Goal: Use online tool/utility: Utilize a website feature to perform a specific function

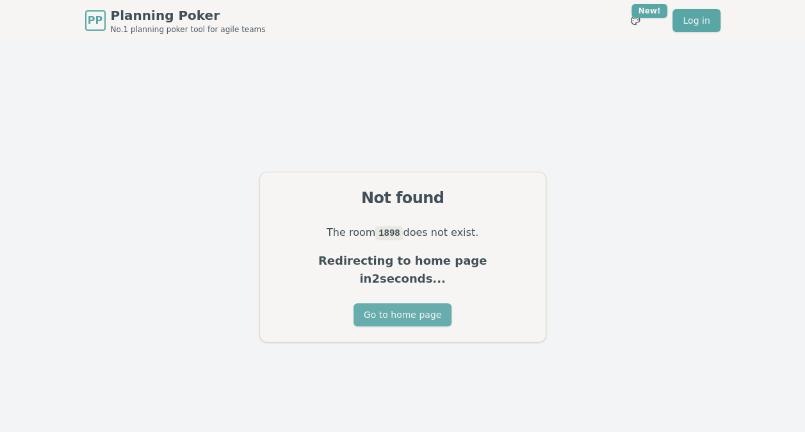
click at [403, 307] on button "Go to home page" at bounding box center [403, 314] width 98 height 23
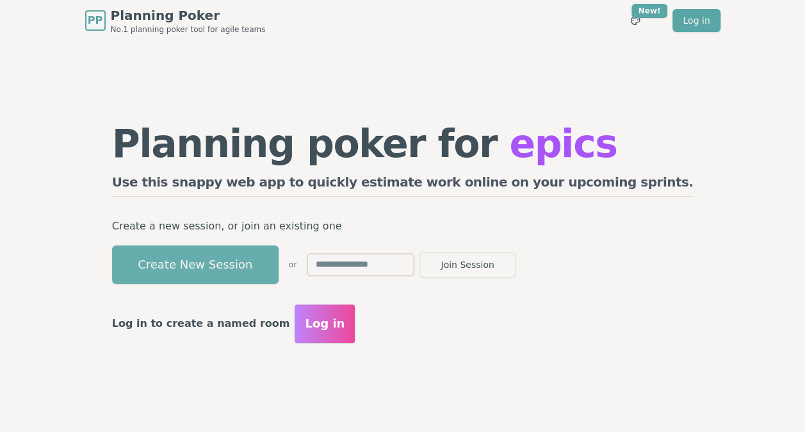
click at [279, 260] on button "Create New Session" at bounding box center [195, 264] width 167 height 38
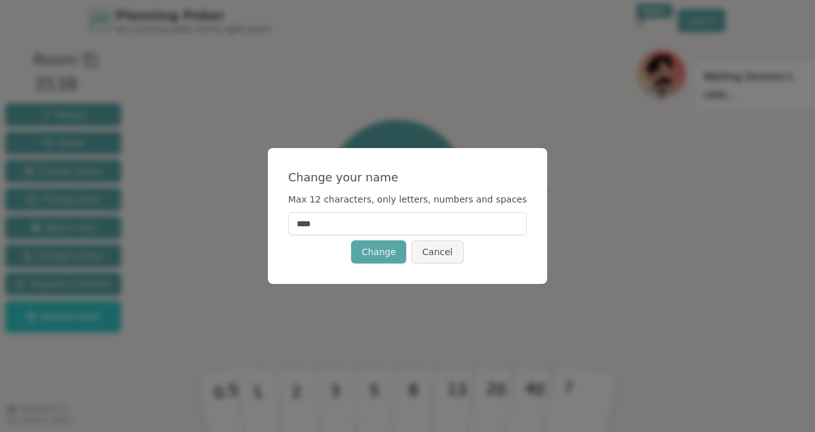
click at [394, 224] on input "****" at bounding box center [407, 223] width 239 height 23
type input "**********"
click at [380, 256] on button "Change" at bounding box center [378, 251] width 55 height 23
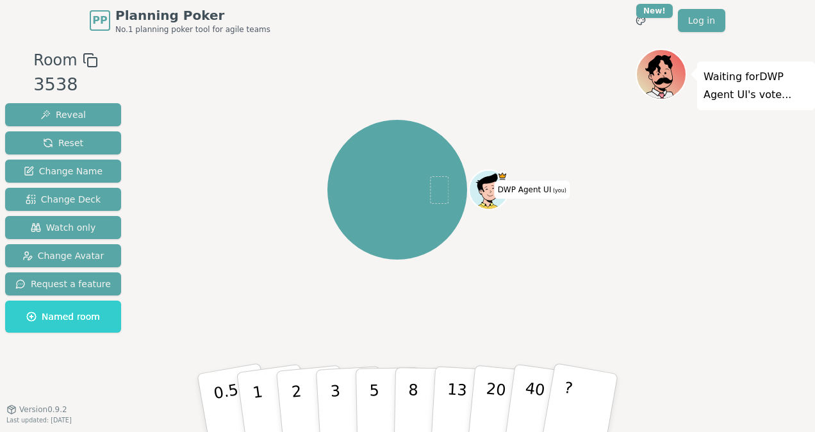
click at [721, 91] on p "Waiting for DWP Agent [PERSON_NAME] 's vote..." at bounding box center [755, 86] width 105 height 36
click at [515, 188] on span "DWP Agent UI (you)" at bounding box center [531, 190] width 75 height 18
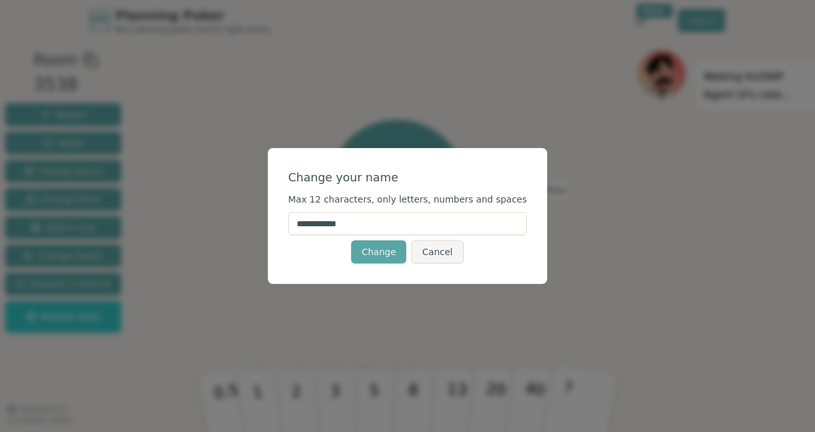
drag, startPoint x: 331, startPoint y: 222, endPoint x: 297, endPoint y: 215, distance: 35.4
click at [297, 215] on div "**********" at bounding box center [408, 216] width 280 height 136
type input "**********"
click at [387, 256] on button "Change" at bounding box center [378, 251] width 55 height 23
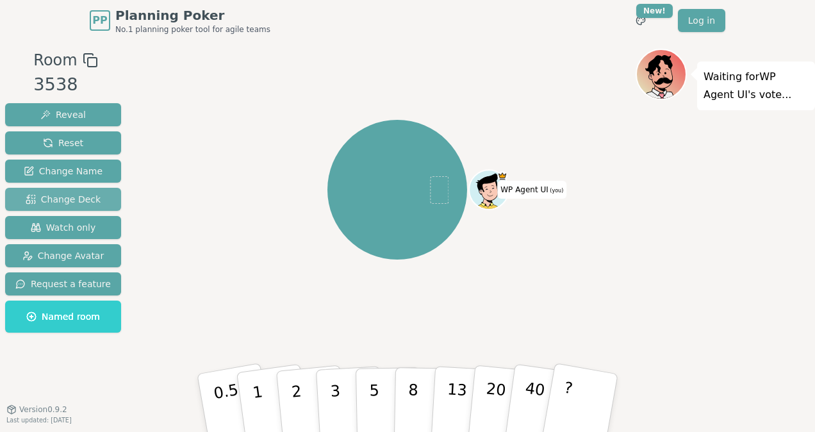
click at [83, 199] on span "Change Deck" at bounding box center [63, 199] width 75 height 13
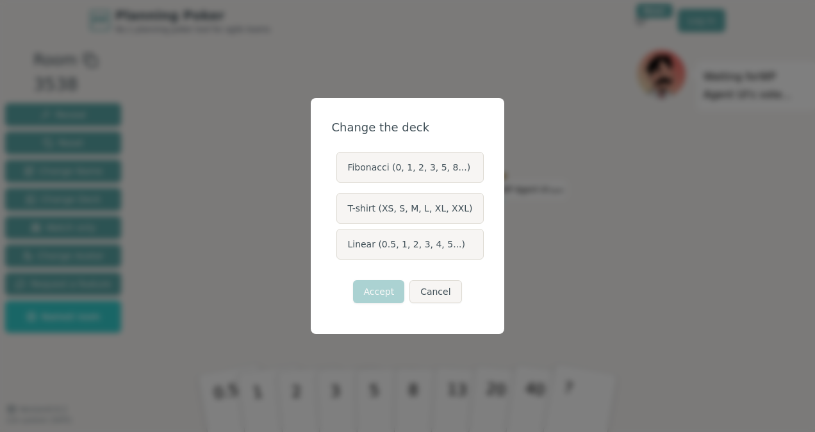
click at [418, 206] on label "T-shirt (XS, S, M, L, XL, XXL)" at bounding box center [409, 208] width 147 height 31
click at [341, 206] on button "T-shirt (XS, S, M, L, XL, XXL)" at bounding box center [335, 208] width 10 height 10
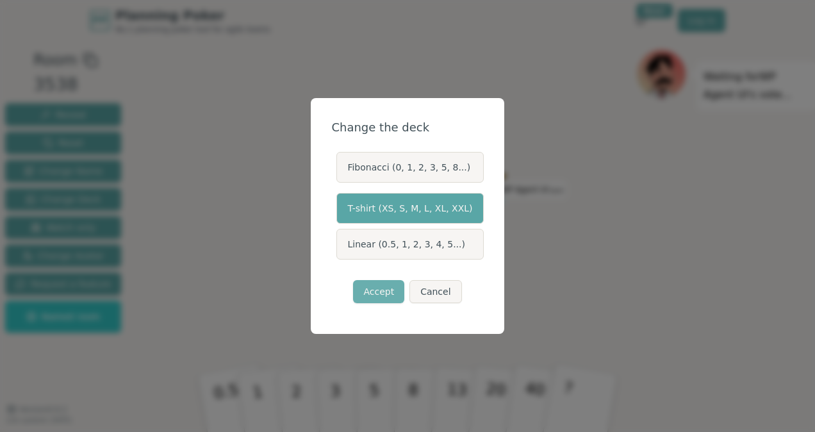
click at [368, 288] on button "Accept" at bounding box center [378, 291] width 51 height 23
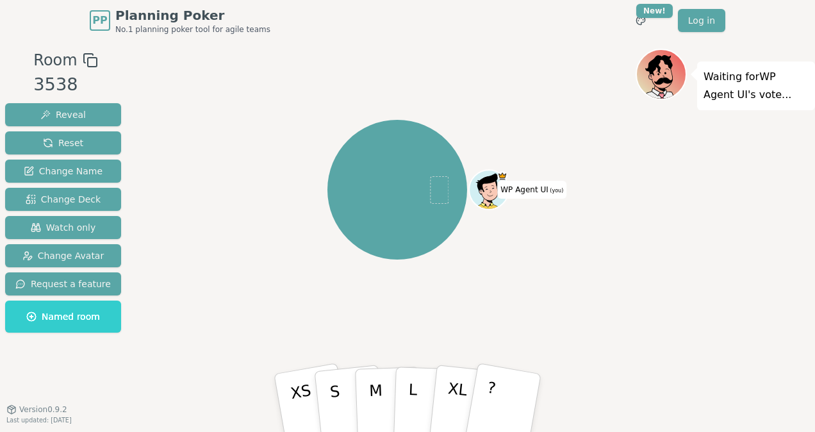
click at [174, 293] on div "WP Agent UI (you)" at bounding box center [397, 190] width 476 height 236
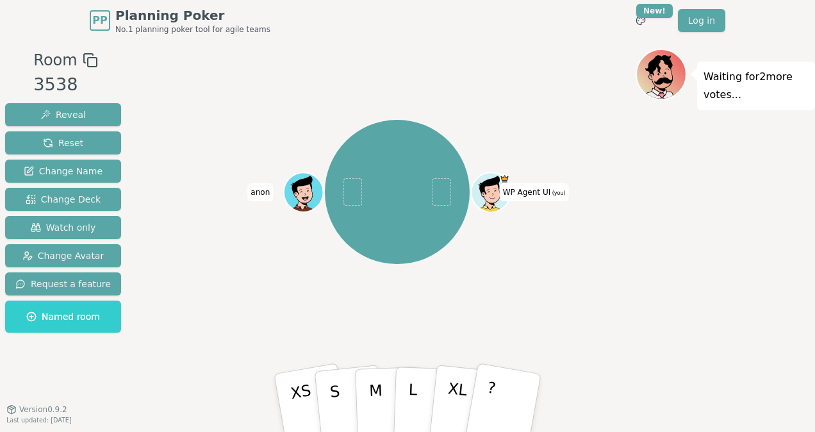
click at [537, 261] on div "WP Agent UI (you) anon" at bounding box center [397, 192] width 476 height 240
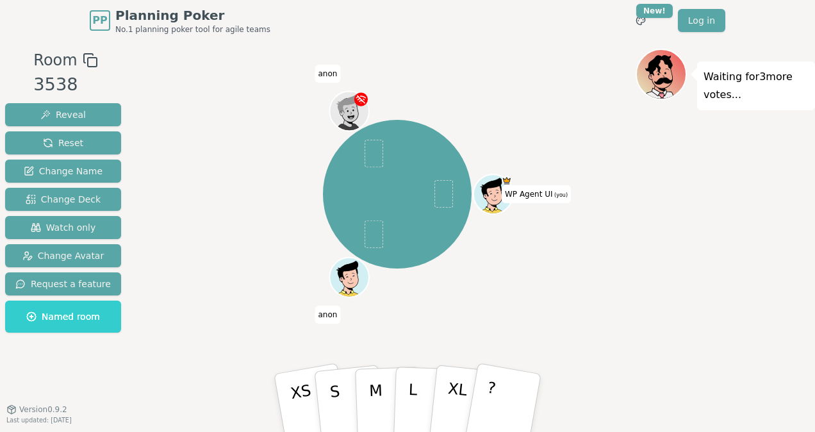
click at [537, 261] on div "WP Agent UI (you) [PERSON_NAME]" at bounding box center [397, 194] width 476 height 245
click at [205, 343] on div "WP Agent UI (you) [PERSON_NAME]" at bounding box center [397, 225] width 476 height 352
click at [62, 200] on span "Change Deck" at bounding box center [63, 199] width 75 height 13
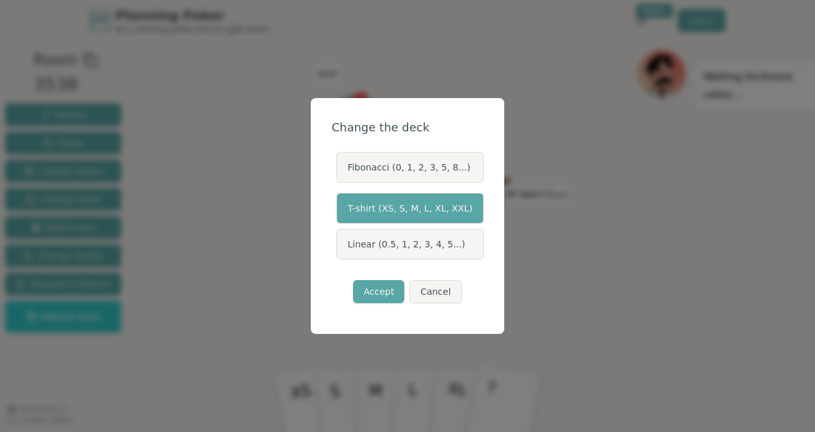
click at [364, 172] on label "Fibonacci (0, 1, 2, 3, 5, 8...)" at bounding box center [409, 167] width 147 height 31
click at [341, 172] on button "Fibonacci (0, 1, 2, 3, 5, 8...)" at bounding box center [335, 167] width 10 height 10
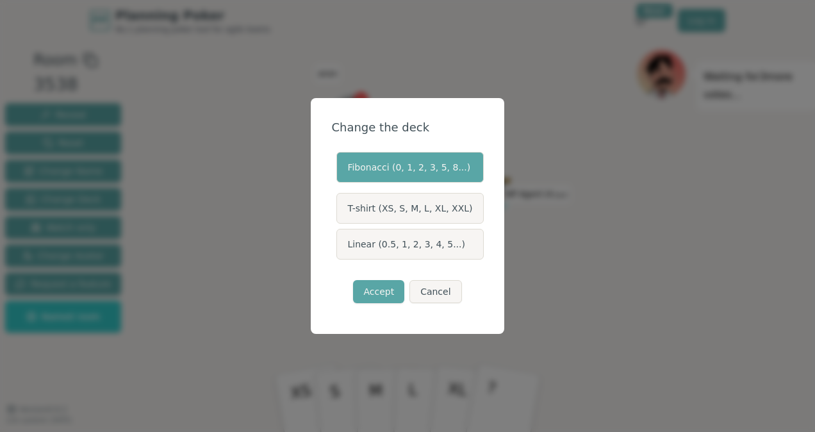
click at [429, 213] on label "T-shirt (XS, S, M, L, XL, XXL)" at bounding box center [409, 208] width 147 height 31
click at [341, 213] on button "T-shirt (XS, S, M, L, XL, XXL)" at bounding box center [335, 208] width 10 height 10
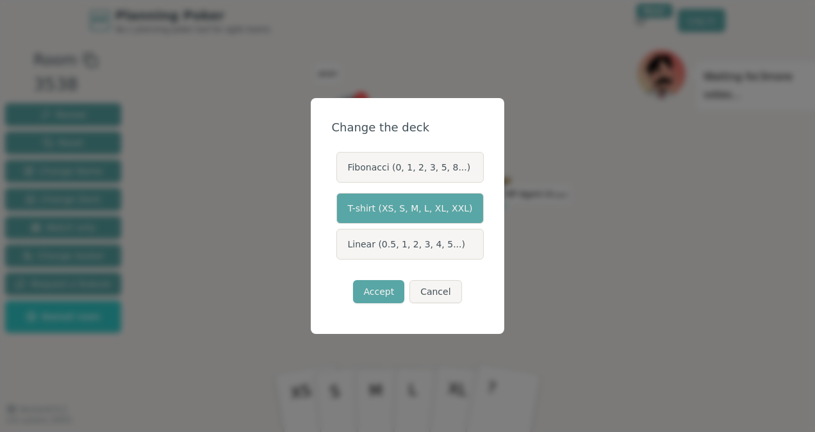
click at [382, 247] on label "Linear (0.5, 1, 2, 3, 4, 5...)" at bounding box center [409, 244] width 147 height 31
click at [341, 247] on button "Linear (0.5, 1, 2, 3, 4, 5...)" at bounding box center [335, 244] width 10 height 10
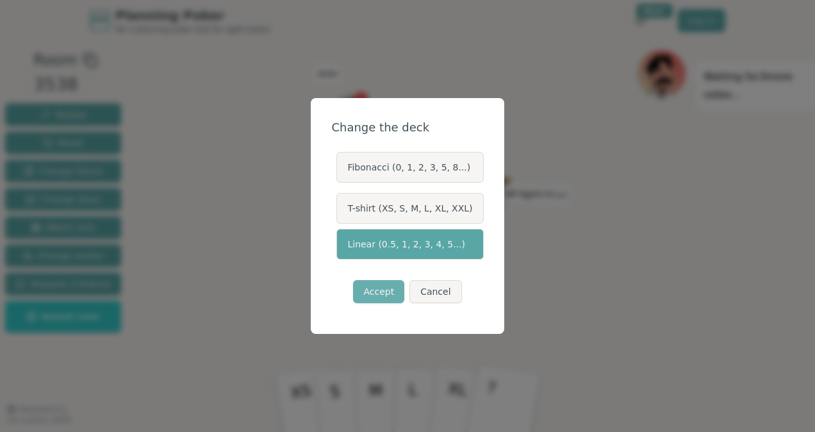
click at [378, 289] on button "Accept" at bounding box center [378, 291] width 51 height 23
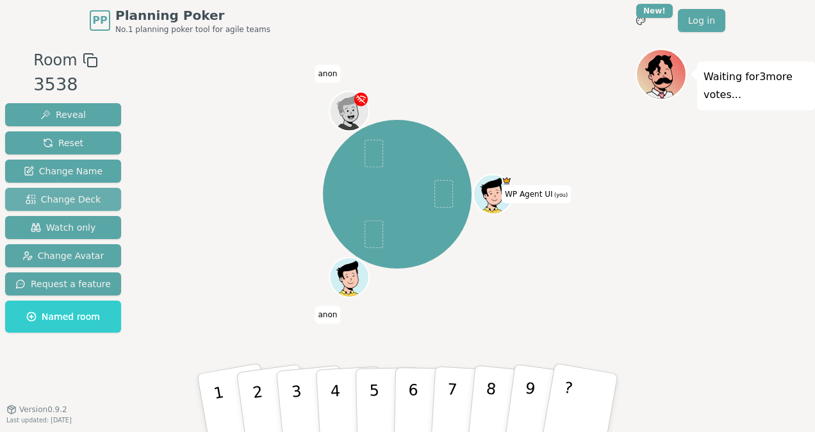
click at [79, 202] on span "Change Deck" at bounding box center [63, 199] width 75 height 13
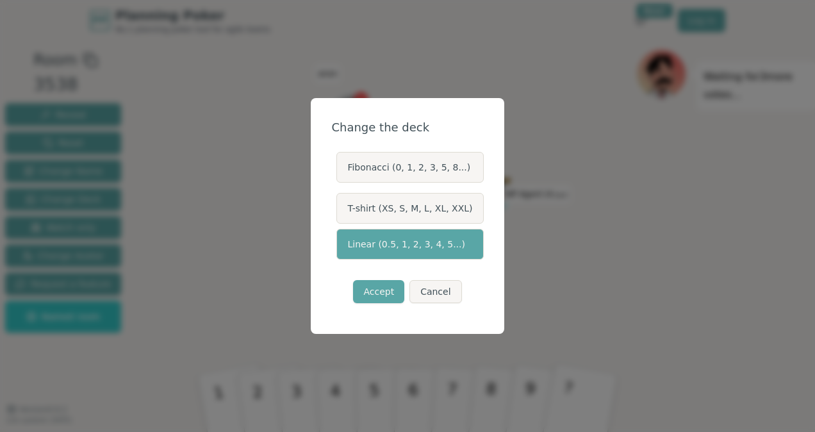
click at [409, 174] on label "Fibonacci (0, 1, 2, 3, 5, 8...)" at bounding box center [409, 167] width 147 height 31
click at [341, 172] on button "Fibonacci (0, 1, 2, 3, 5, 8...)" at bounding box center [335, 167] width 10 height 10
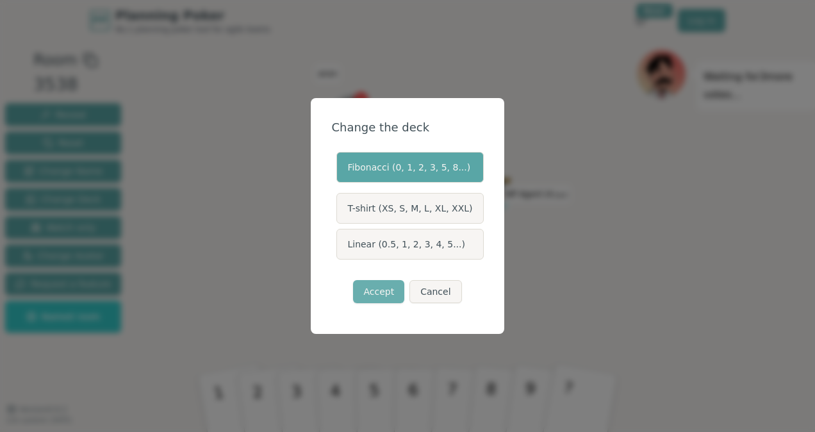
click at [396, 288] on button "Accept" at bounding box center [378, 291] width 51 height 23
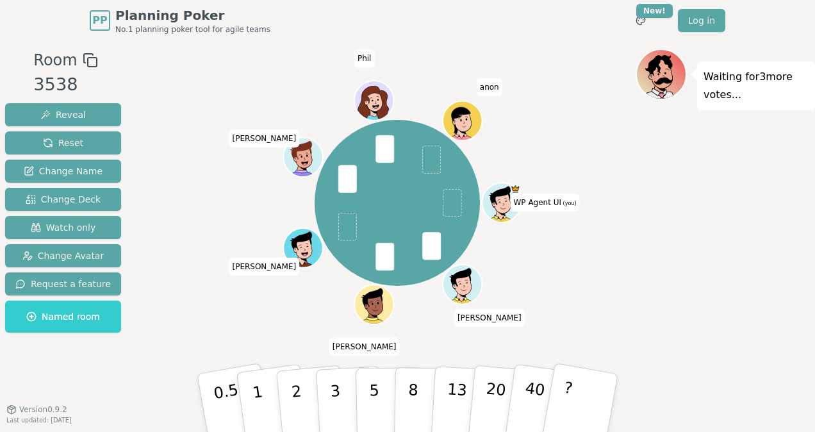
click at [498, 146] on div "WP Agent UI (you) [PERSON_NAME] [PERSON_NAME] [PERSON_NAME]" at bounding box center [397, 203] width 476 height 262
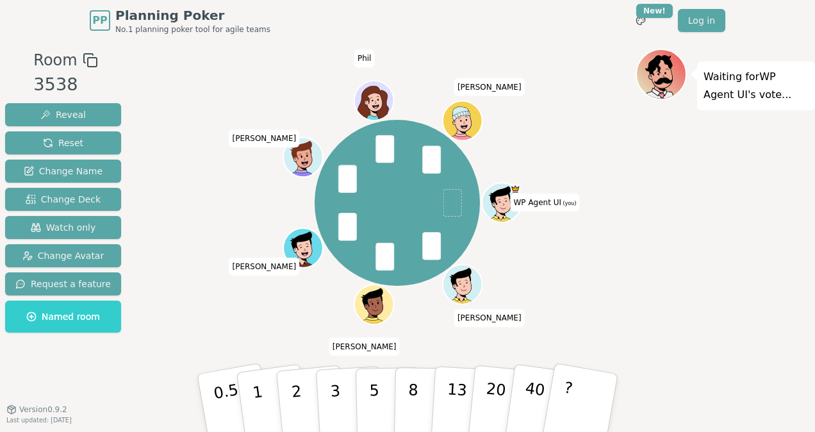
click at [671, 363] on div "Waiting for WP Agent UI 's vote..." at bounding box center [724, 225] width 179 height 352
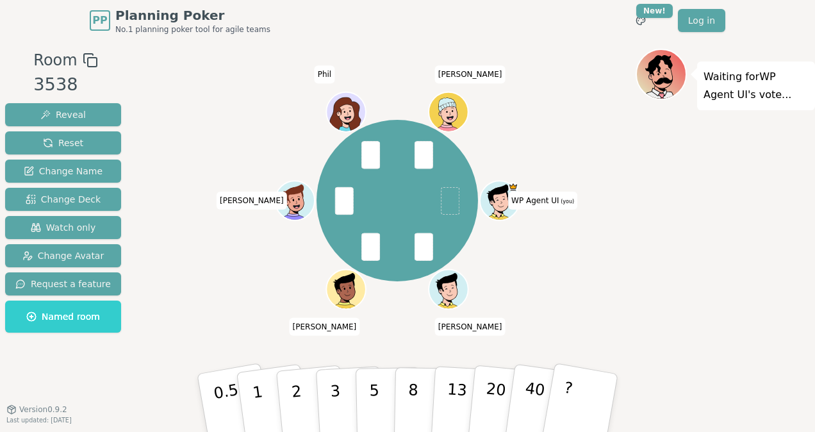
click at [587, 249] on div "WP Agent UI (you) [PERSON_NAME] [PERSON_NAME]" at bounding box center [397, 200] width 476 height 257
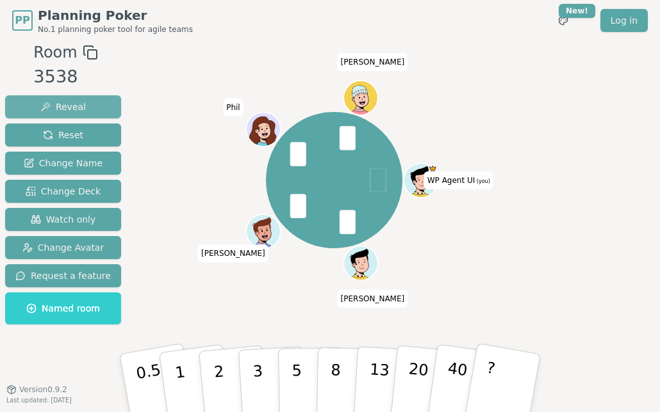
click at [58, 102] on span "Reveal" at bounding box center [62, 107] width 45 height 13
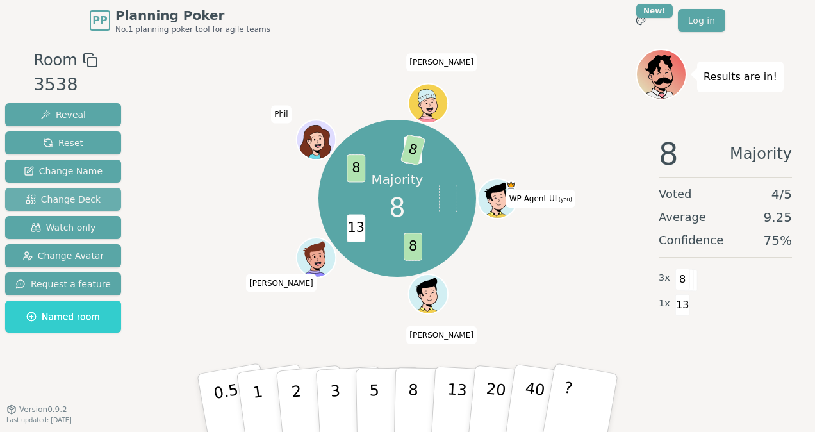
click at [69, 200] on span "Change Deck" at bounding box center [63, 199] width 75 height 13
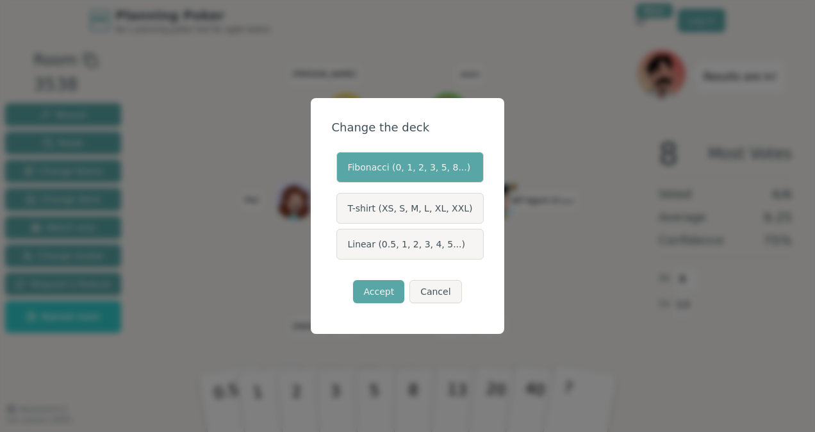
click at [387, 206] on label "T-shirt (XS, S, M, L, XL, XXL)" at bounding box center [409, 208] width 147 height 31
click at [341, 206] on button "T-shirt (XS, S, M, L, XL, XXL)" at bounding box center [335, 208] width 10 height 10
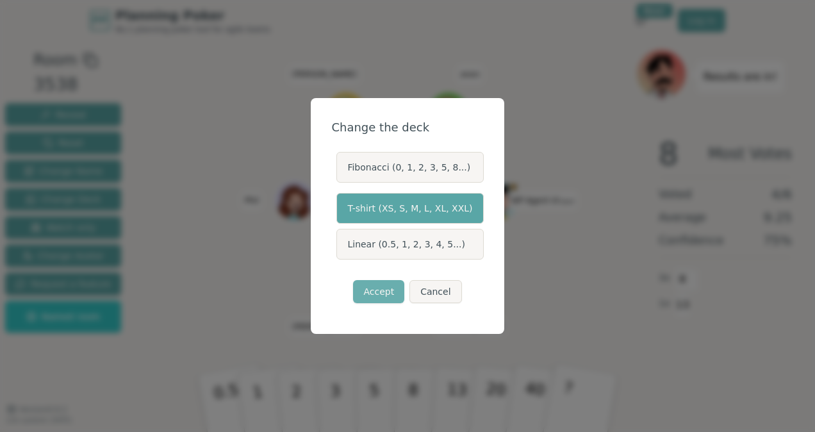
click at [382, 291] on button "Accept" at bounding box center [378, 291] width 51 height 23
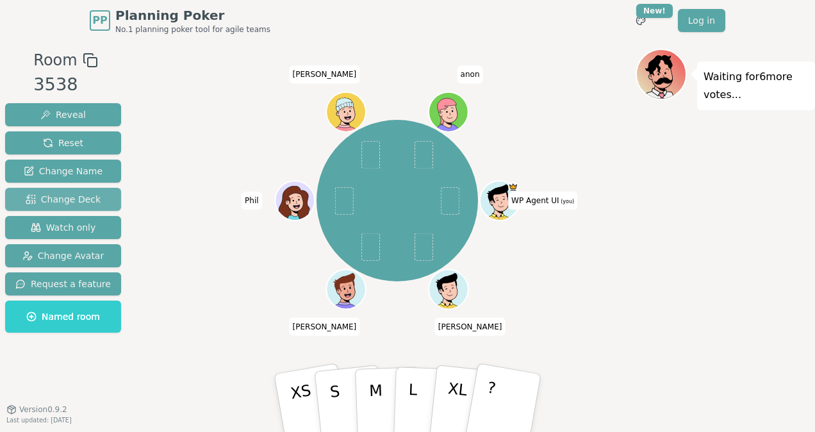
click at [81, 193] on span "Change Deck" at bounding box center [63, 199] width 75 height 13
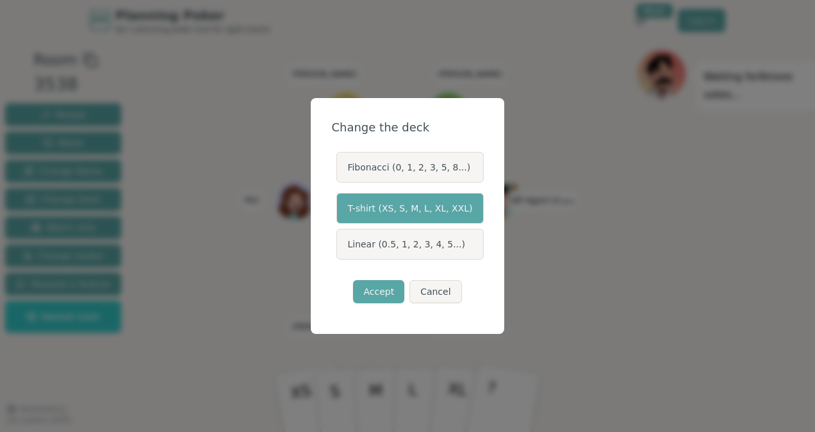
click at [410, 168] on label "Fibonacci (0, 1, 2, 3, 5, 8...)" at bounding box center [409, 167] width 147 height 31
click at [341, 168] on button "Fibonacci (0, 1, 2, 3, 5, 8...)" at bounding box center [335, 167] width 10 height 10
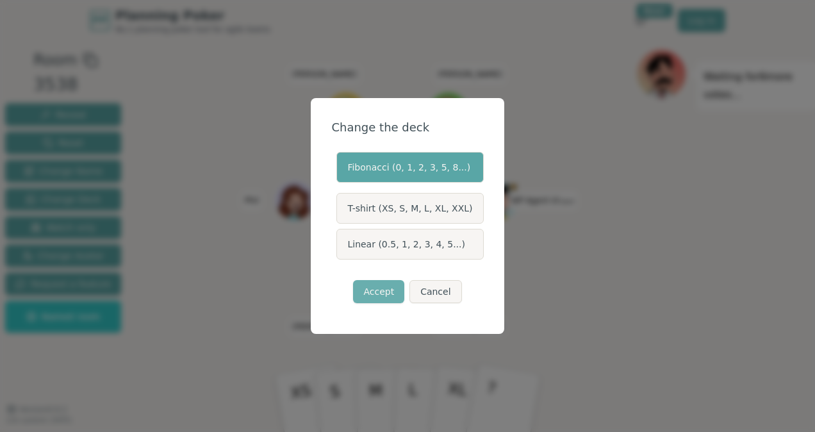
click at [374, 292] on button "Accept" at bounding box center [378, 291] width 51 height 23
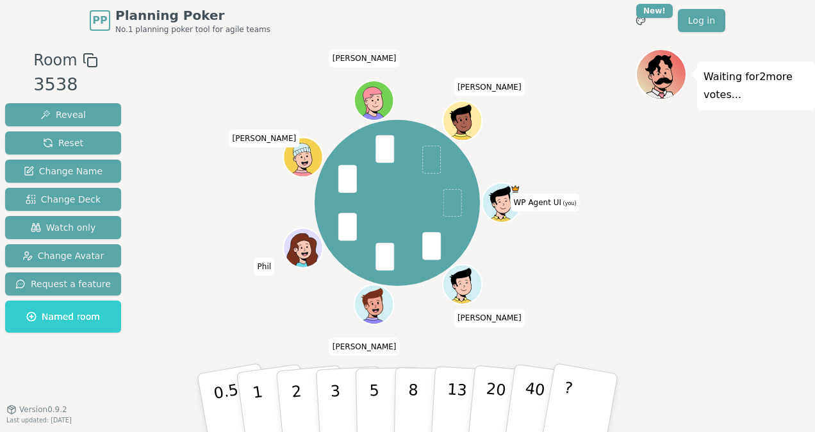
click at [583, 232] on div "WP Agent UI (you) [PERSON_NAME] [PERSON_NAME] [PERSON_NAME]" at bounding box center [397, 203] width 476 height 262
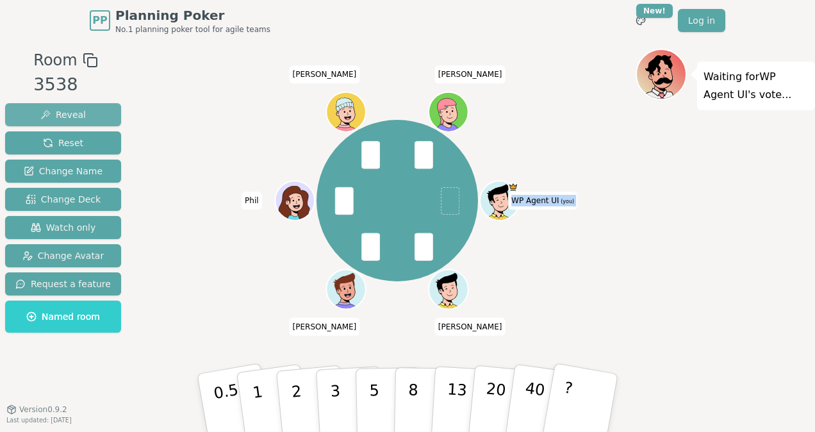
click at [79, 112] on button "Reveal" at bounding box center [63, 114] width 116 height 23
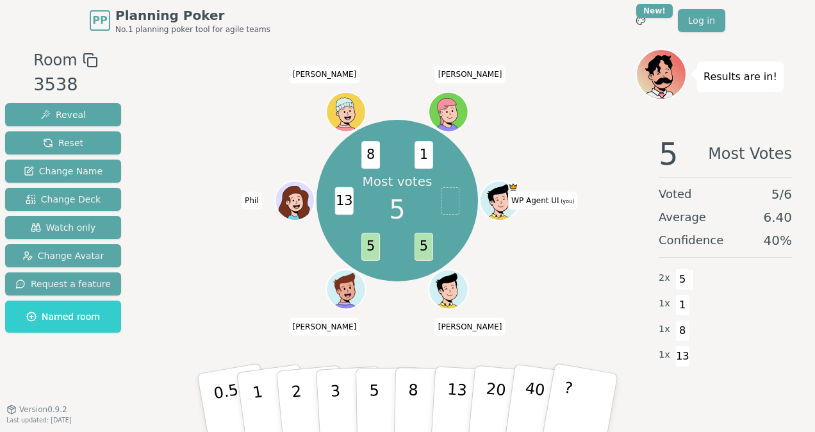
click at [534, 284] on div "Most votes 5 5 5 13 8 1 WP Agent UI (you) [PERSON_NAME] [PERSON_NAME] [PERSON_N…" at bounding box center [397, 200] width 476 height 257
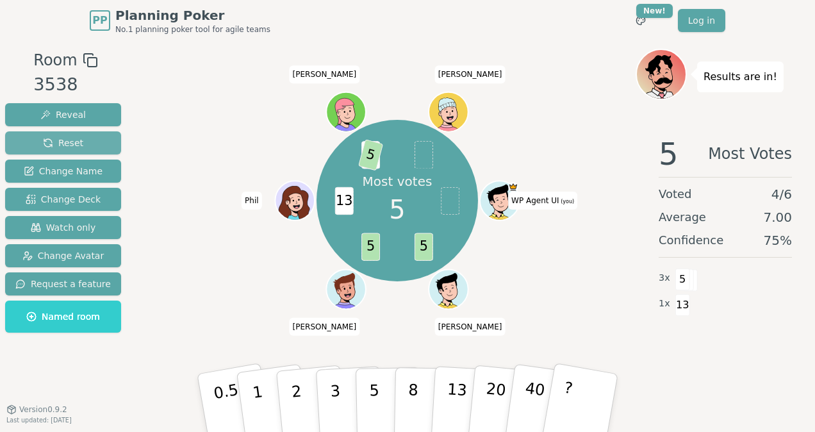
click at [96, 147] on button "Reset" at bounding box center [63, 142] width 116 height 23
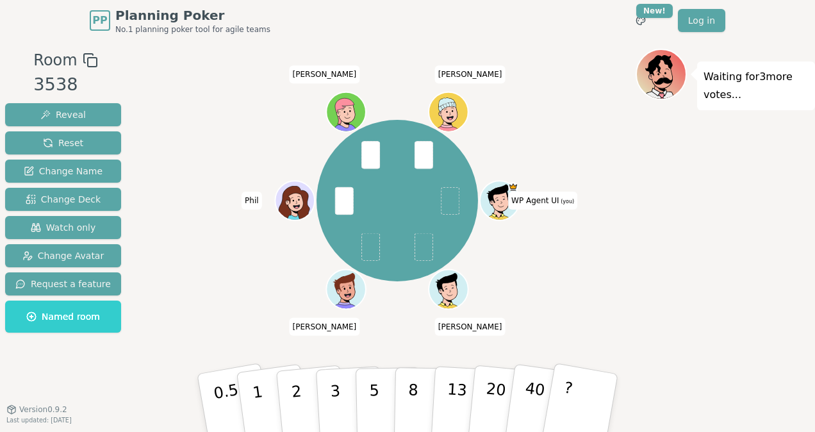
click at [517, 282] on div "WP Agent UI (you) [PERSON_NAME] [PERSON_NAME] [PERSON_NAME]" at bounding box center [397, 200] width 476 height 257
drag, startPoint x: 517, startPoint y: 282, endPoint x: 518, endPoint y: 305, distance: 23.1
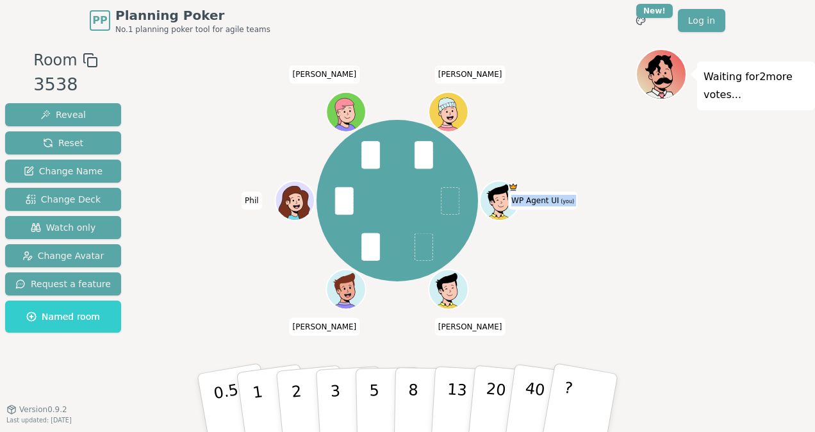
click at [518, 305] on div "WP Agent UI (you) [PERSON_NAME] [PERSON_NAME] [PERSON_NAME]" at bounding box center [397, 200] width 476 height 257
click at [149, 111] on div "Room 3538 Reveal Reset Change Name Change Deck Watch only Change Avatar Request…" at bounding box center [407, 225] width 815 height 352
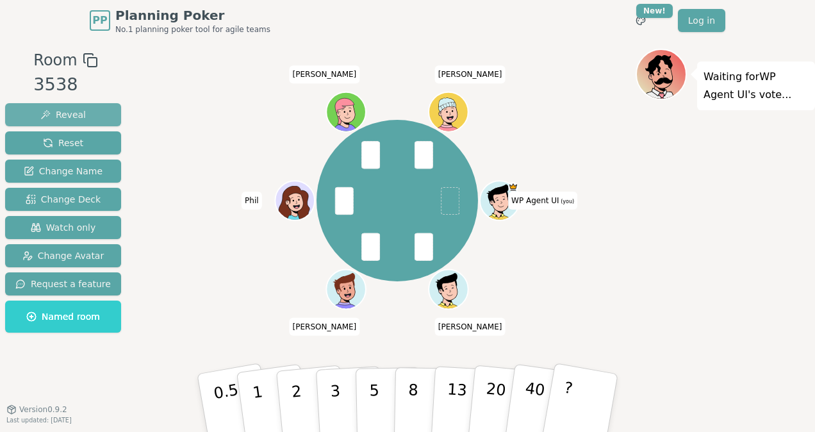
click at [80, 114] on button "Reveal" at bounding box center [63, 114] width 116 height 23
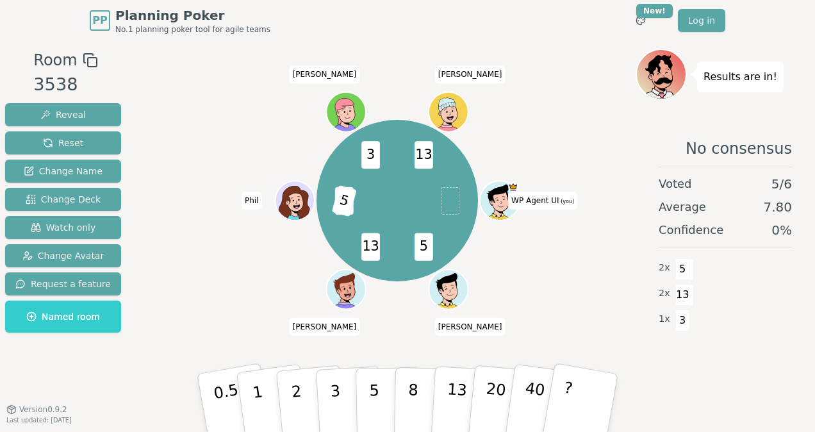
click at [512, 291] on div "5 13 3 5 3 13 WP Agent UI (you) [PERSON_NAME] [PERSON_NAME] [PERSON_NAME]" at bounding box center [397, 200] width 476 height 257
click at [512, 293] on div "5 13 3 5 3 13 WP Agent UI (you) [PERSON_NAME] [PERSON_NAME] [PERSON_NAME]" at bounding box center [397, 200] width 476 height 257
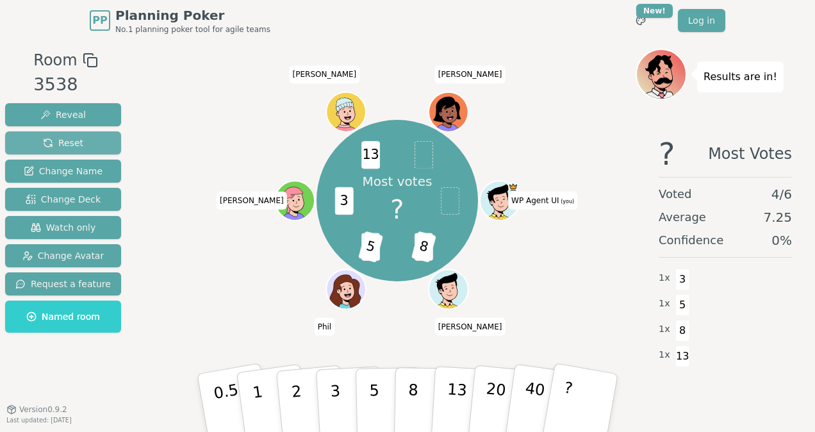
click at [54, 147] on span "Reset" at bounding box center [63, 142] width 40 height 13
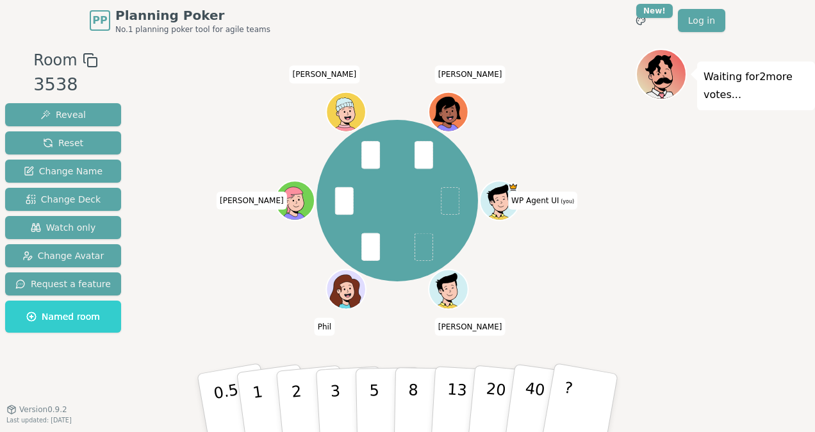
click at [176, 126] on div "WP Agent UI (you) [PERSON_NAME] [PERSON_NAME] [PERSON_NAME] Aidan" at bounding box center [397, 200] width 476 height 257
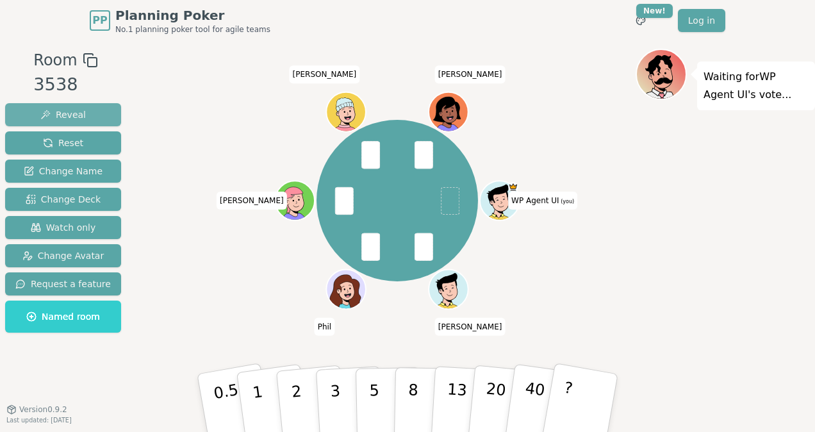
click at [74, 114] on span "Reveal" at bounding box center [62, 114] width 45 height 13
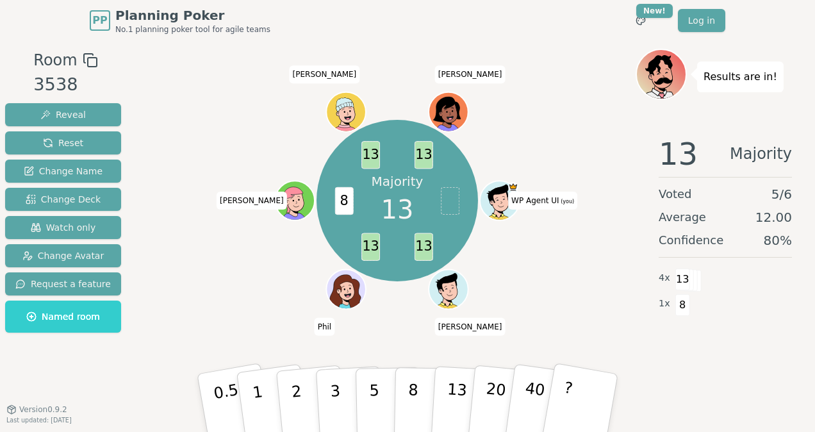
click at [326, 275] on div "Majority 13 13 13 8 13 13 WP Agent UI (you) [PERSON_NAME] [PERSON_NAME] [PERSON…" at bounding box center [396, 200] width 161 height 161
click at [592, 300] on div "Majority 13 13 13 8 13 13 WP Agent UI (you) [PERSON_NAME] [PERSON_NAME] [PERSON…" at bounding box center [397, 200] width 476 height 257
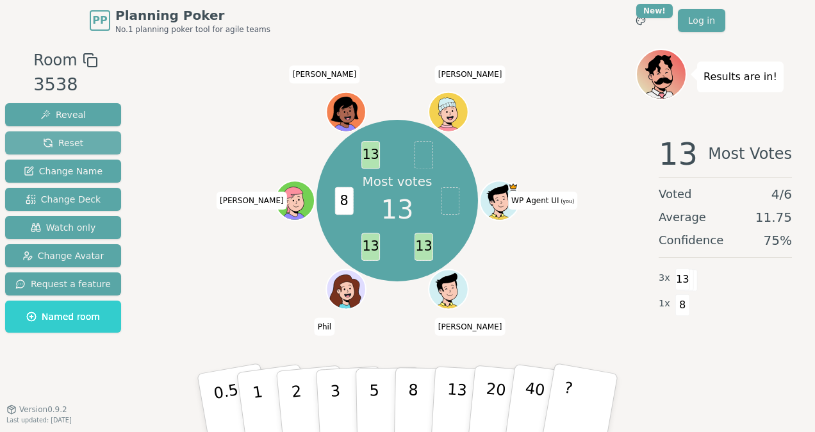
click at [33, 145] on button "Reset" at bounding box center [63, 142] width 116 height 23
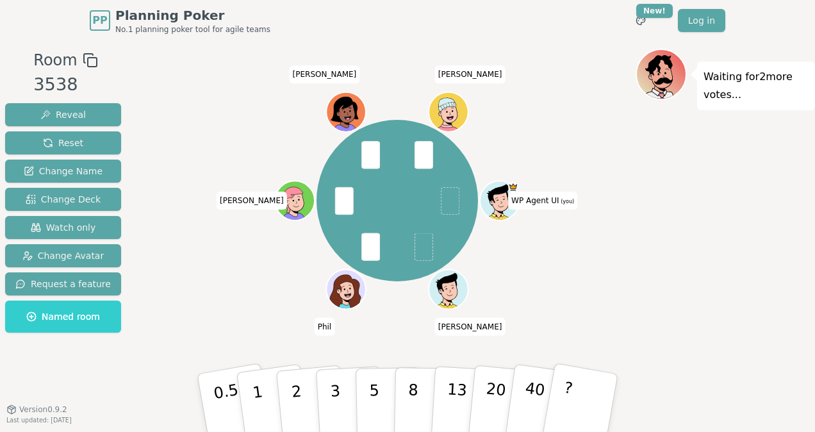
click at [150, 106] on div "Room 3538 Reveal Reset Change Name Change Deck Watch only Change Avatar Request…" at bounding box center [407, 225] width 815 height 352
click at [85, 111] on button "Reveal" at bounding box center [63, 114] width 116 height 23
